Goal: Task Accomplishment & Management: Manage account settings

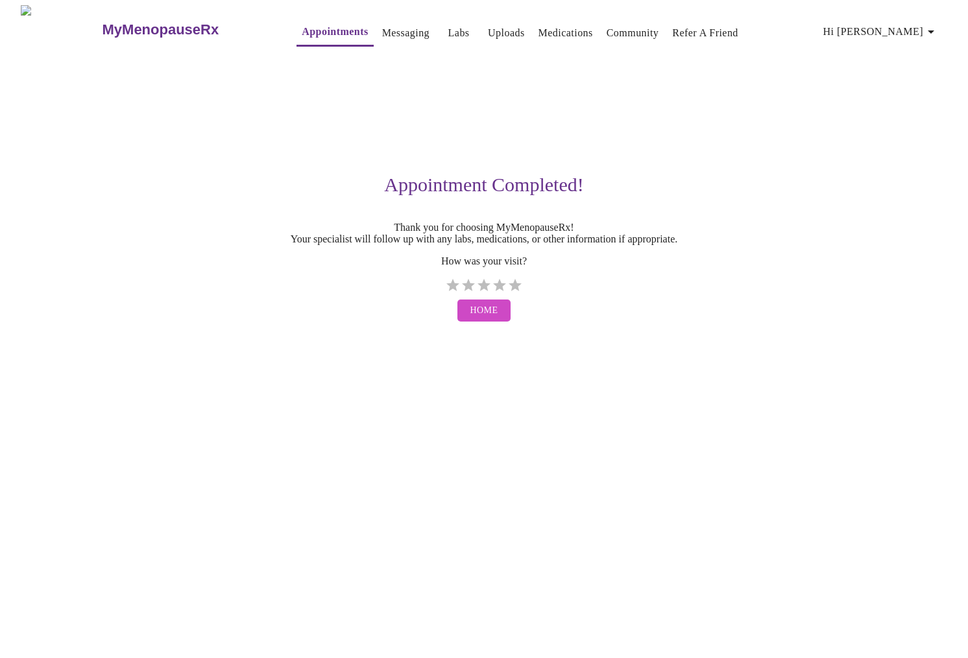
click at [906, 23] on span "Hi [PERSON_NAME]" at bounding box center [880, 32] width 115 height 18
click at [924, 47] on li "Billing" at bounding box center [917, 50] width 60 height 23
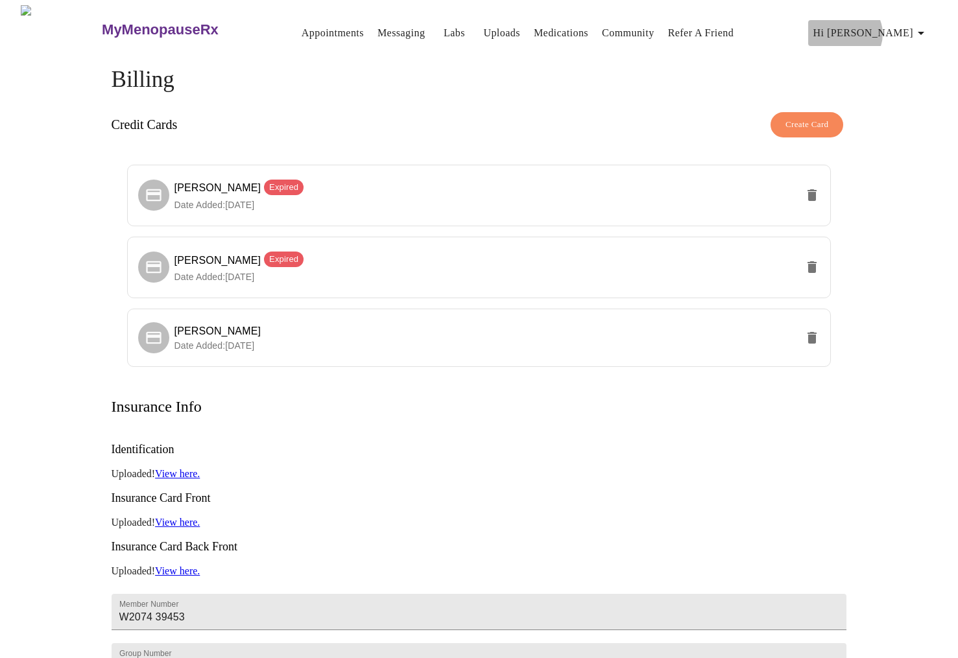
click at [910, 29] on span "Hi [PERSON_NAME]" at bounding box center [871, 33] width 115 height 18
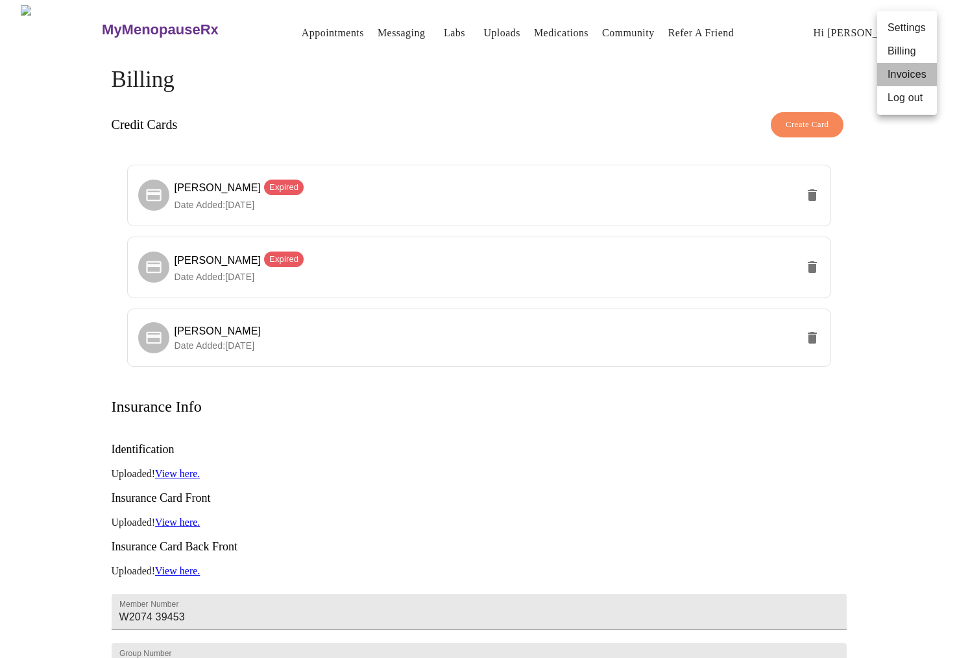
click at [893, 75] on li "Invoices" at bounding box center [907, 74] width 60 height 23
